Goal: Check status: Check status

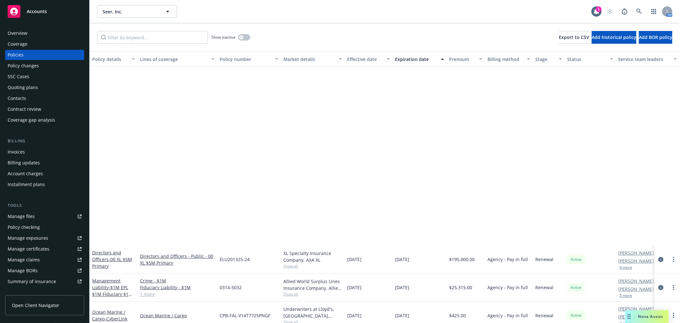
scroll to position [214, 0]
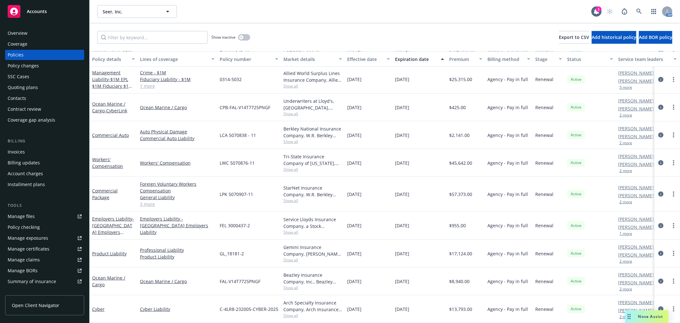
click at [110, 156] on div "Workers' Compensation" at bounding box center [113, 162] width 43 height 13
click at [107, 157] on link "Workers' Compensation" at bounding box center [107, 162] width 31 height 13
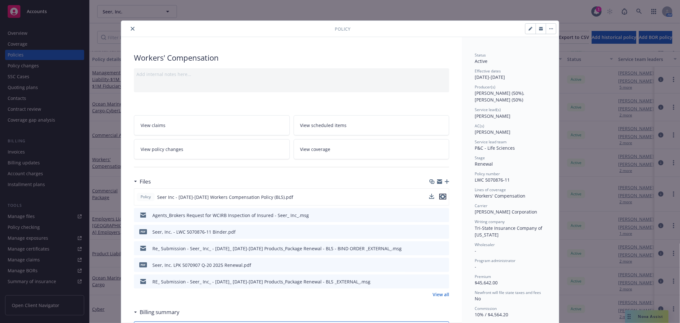
click at [442, 196] on icon "preview file" at bounding box center [443, 196] width 6 height 4
drag, startPoint x: 128, startPoint y: 28, endPoint x: 65, endPoint y: 50, distance: 66.9
click at [131, 28] on icon "close" at bounding box center [133, 29] width 4 height 4
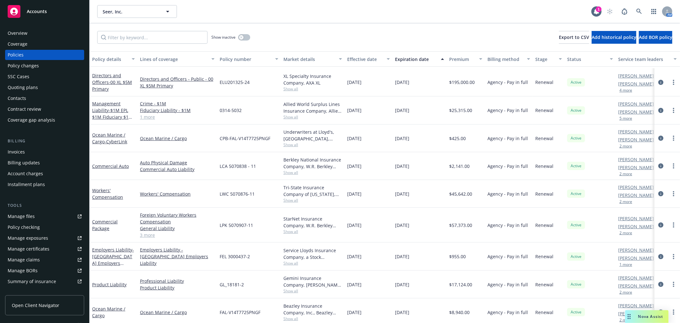
scroll to position [214, 0]
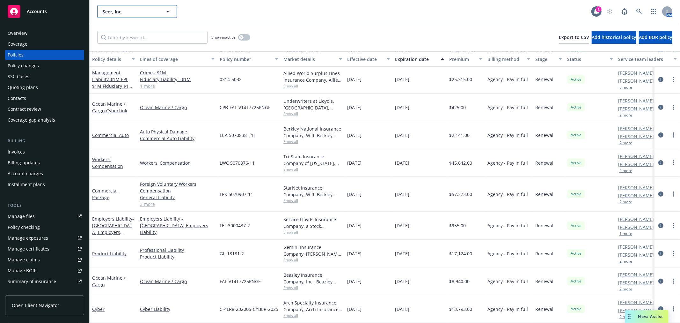
click at [136, 13] on span "Seer, Inc." at bounding box center [130, 11] width 55 height 7
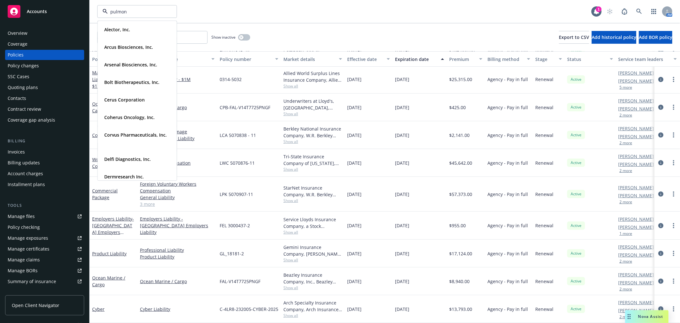
type input "pulmonx"
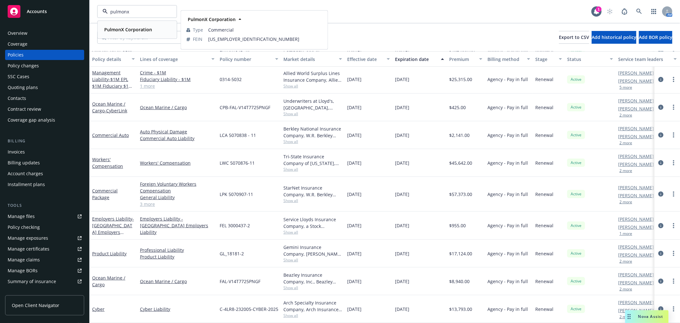
click at [129, 30] on strong "PulmonX Corporation" at bounding box center [128, 29] width 48 height 6
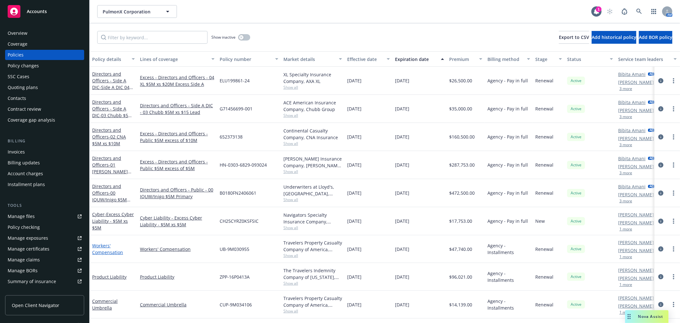
click at [105, 250] on link "Workers' Compensation" at bounding box center [107, 248] width 31 height 13
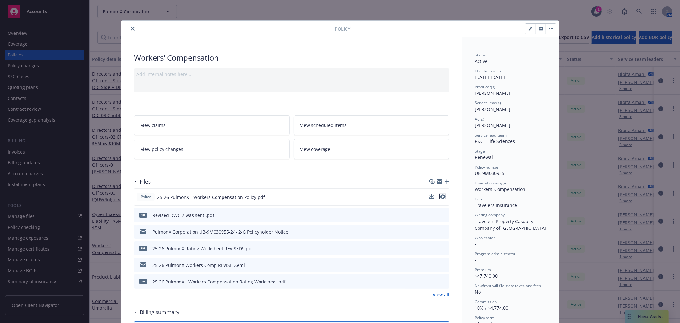
click at [442, 195] on icon "preview file" at bounding box center [443, 196] width 6 height 4
